Goal: Task Accomplishment & Management: Manage account settings

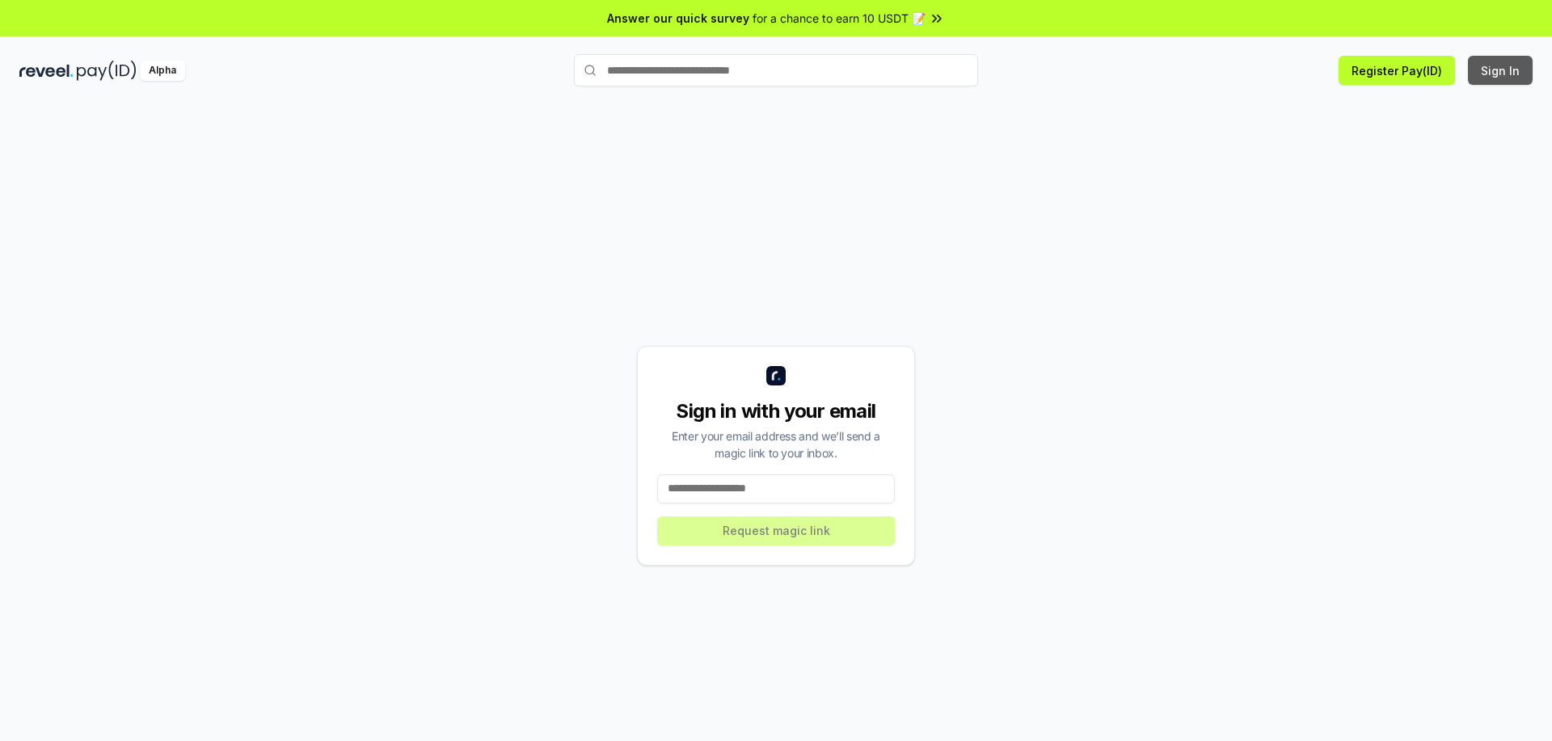
click at [1505, 74] on button "Sign In" at bounding box center [1500, 70] width 65 height 29
click at [827, 472] on div "Sign in with your email Enter your email address and we’ll send a magic link to…" at bounding box center [776, 456] width 278 height 220
click at [794, 497] on input at bounding box center [776, 489] width 238 height 29
type input "**********"
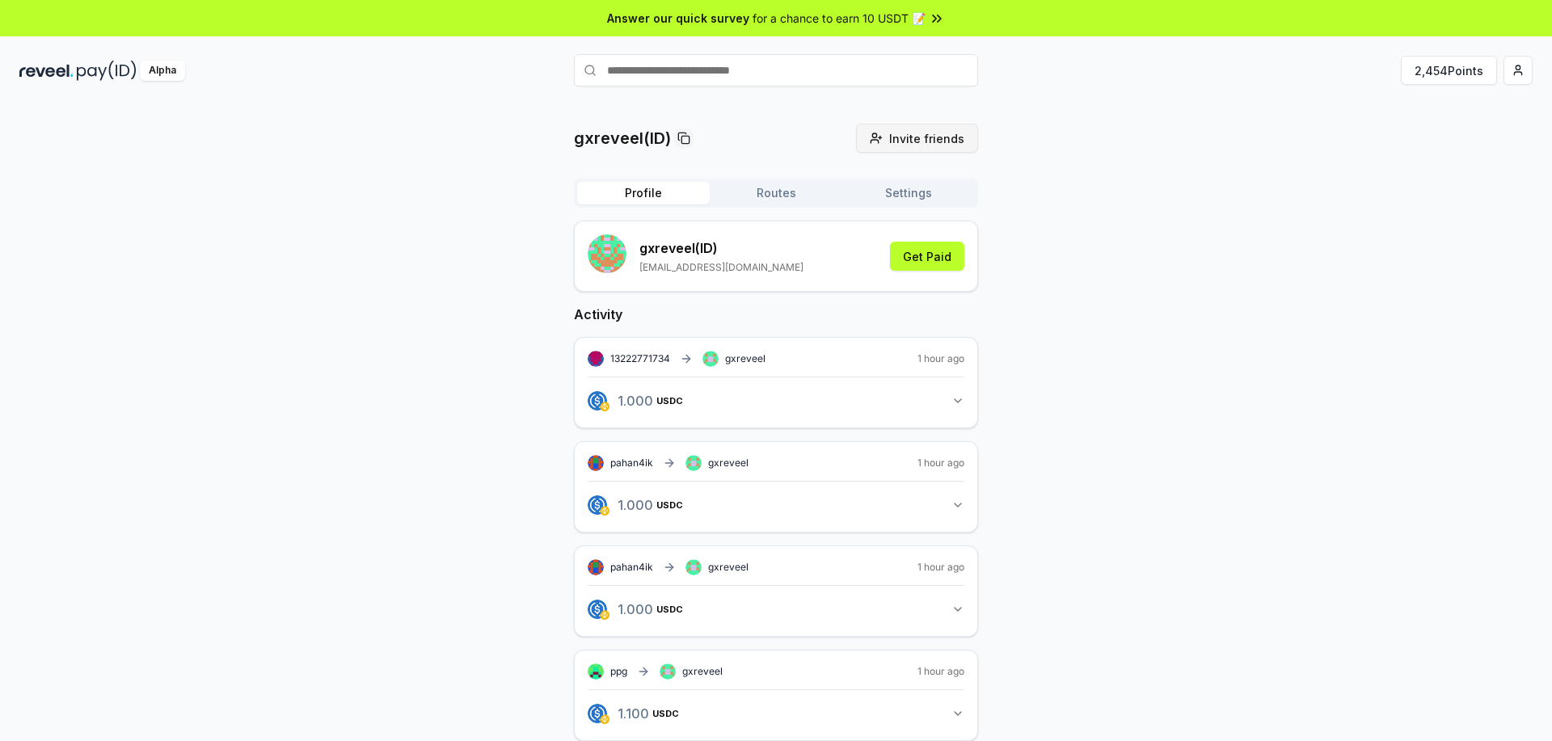
click at [928, 141] on span "Invite friends" at bounding box center [926, 138] width 75 height 17
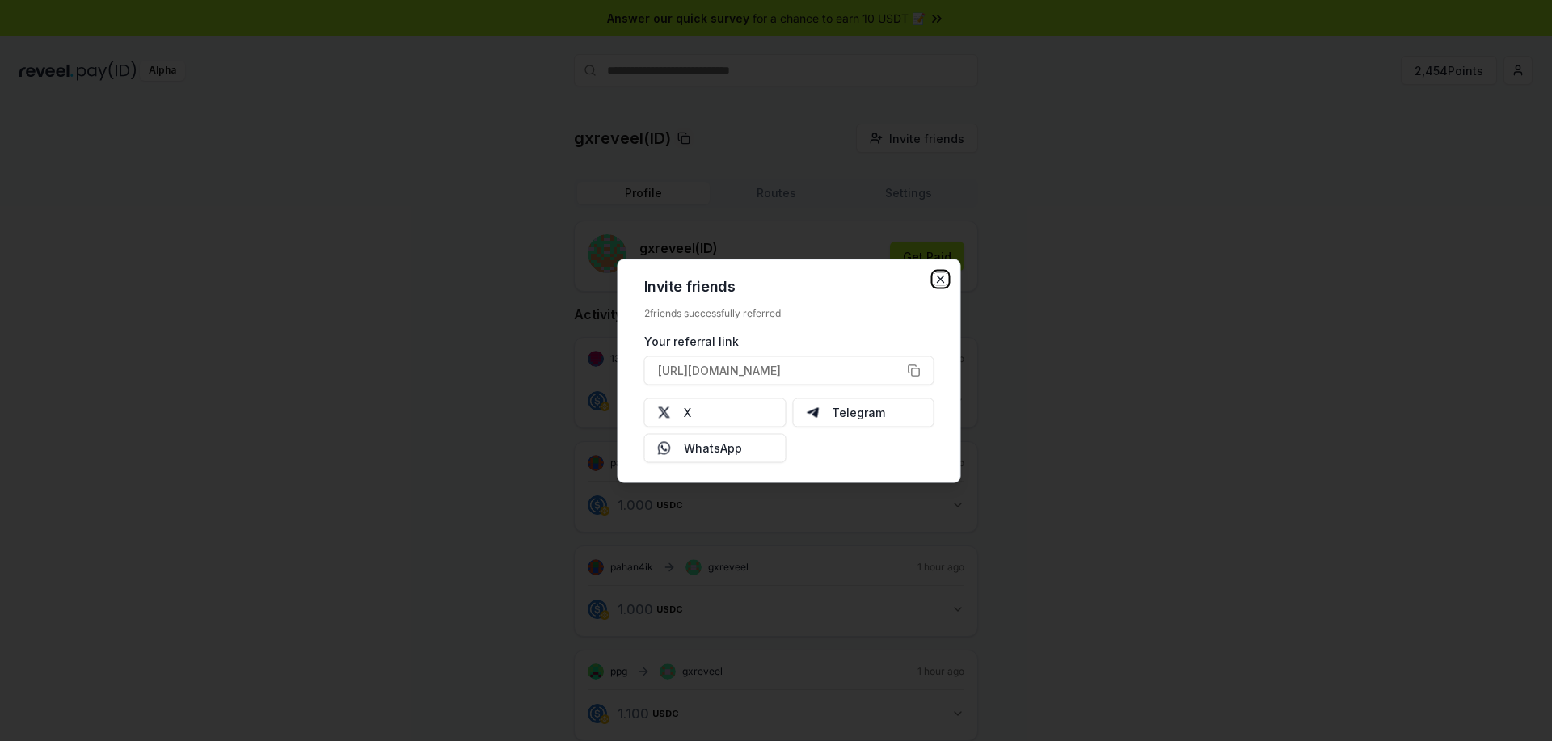
click at [942, 278] on icon "button" at bounding box center [941, 279] width 6 height 6
click at [942, 278] on icon "button" at bounding box center [941, 278] width 13 height 13
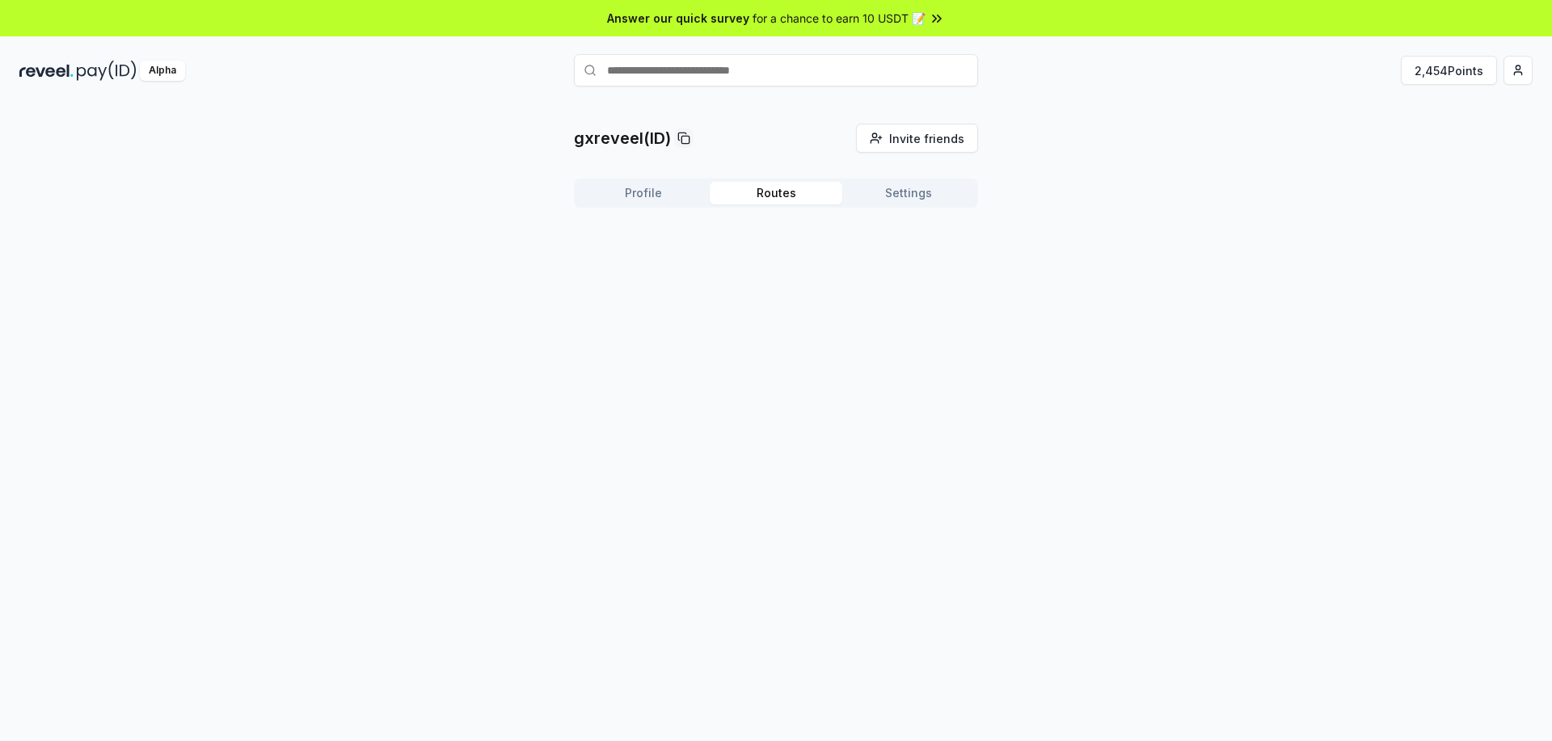
click at [773, 192] on button "Routes" at bounding box center [776, 193] width 133 height 23
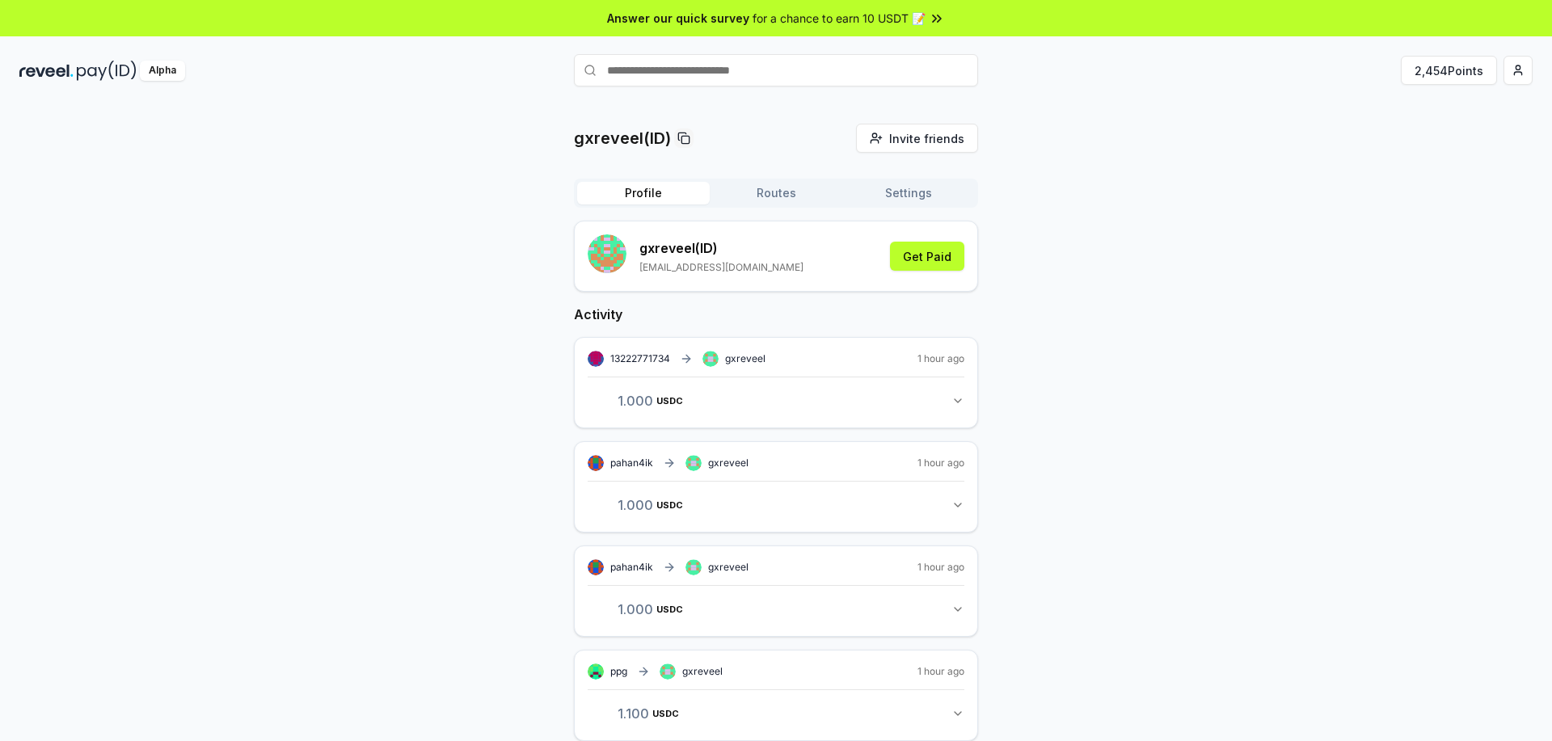
click at [614, 199] on button "Profile" at bounding box center [643, 193] width 133 height 23
click at [1525, 74] on html "Answer our quick survey for a chance to earn 10 USDT 📝 Alpha 2,454 Points gxrev…" at bounding box center [776, 370] width 1552 height 741
